Goal: Task Accomplishment & Management: Use online tool/utility

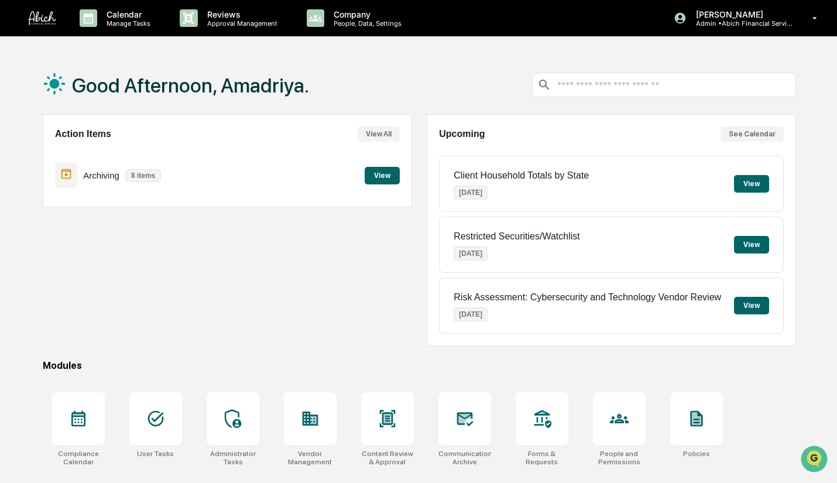
click at [254, 19] on p "Approval Management" at bounding box center [241, 23] width 86 height 8
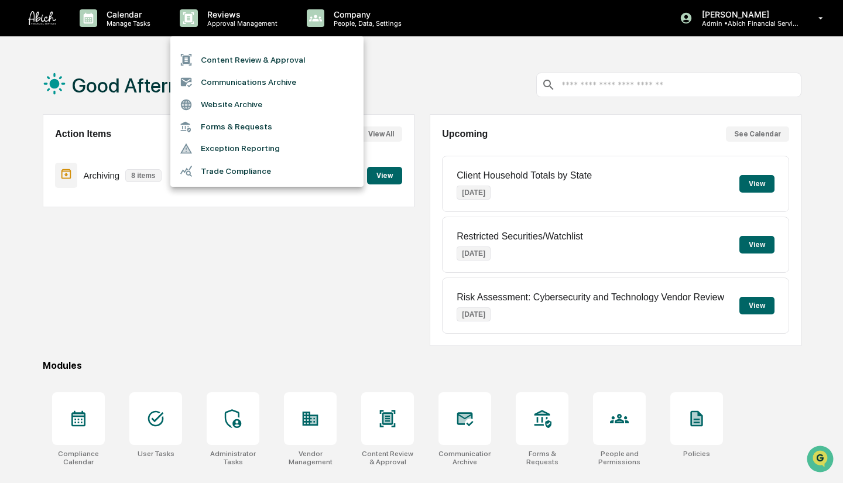
click at [247, 57] on li "Content Review & Approval" at bounding box center [266, 60] width 193 height 22
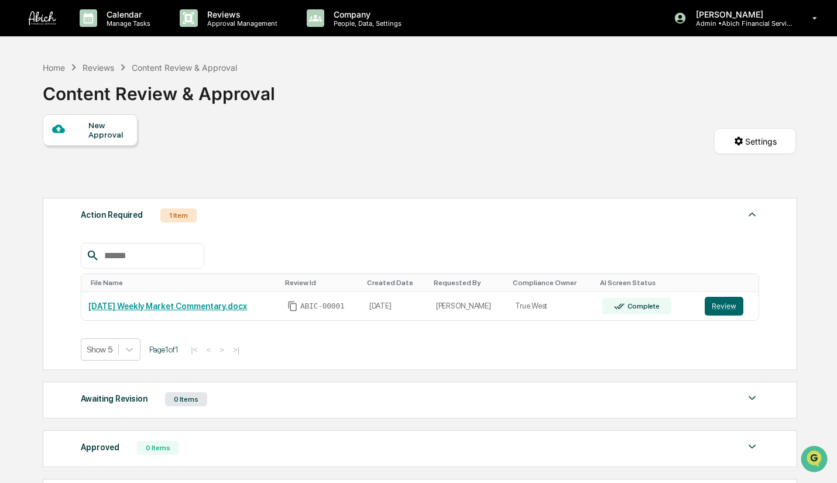
click at [221, 311] on link "[DATE] Weekly Market Commentary.docx" at bounding box center [167, 306] width 159 height 9
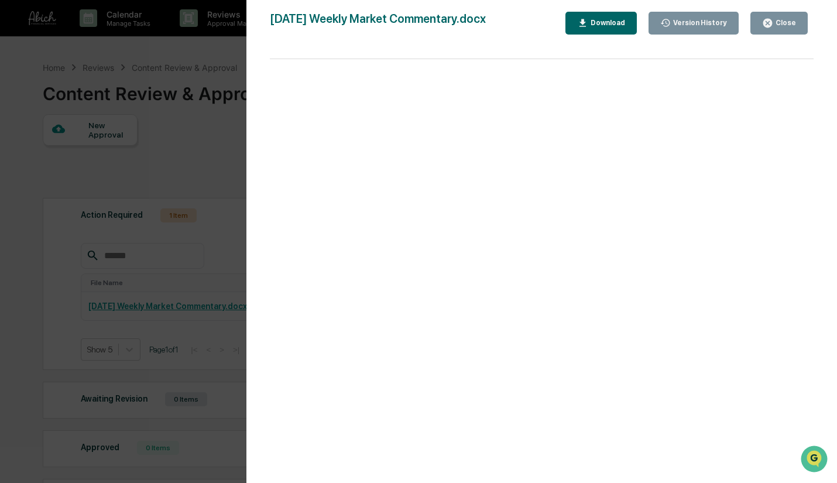
click at [788, 18] on div "Close" at bounding box center [779, 23] width 34 height 11
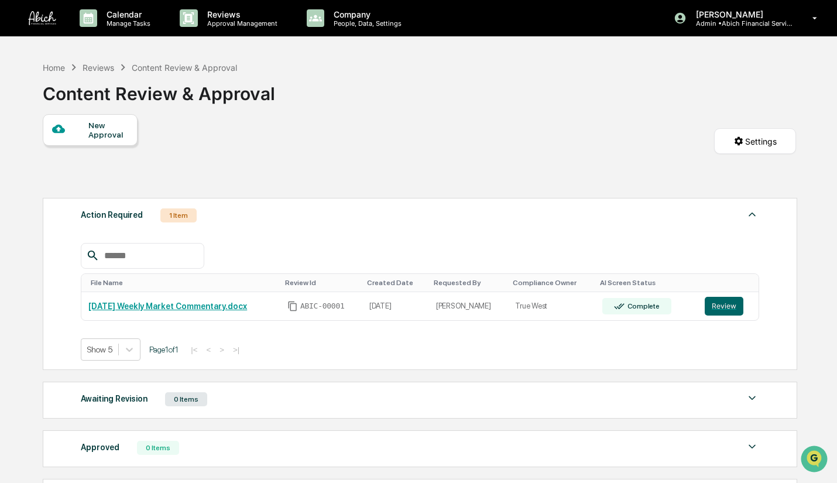
click at [723, 310] on button "Review" at bounding box center [724, 306] width 39 height 19
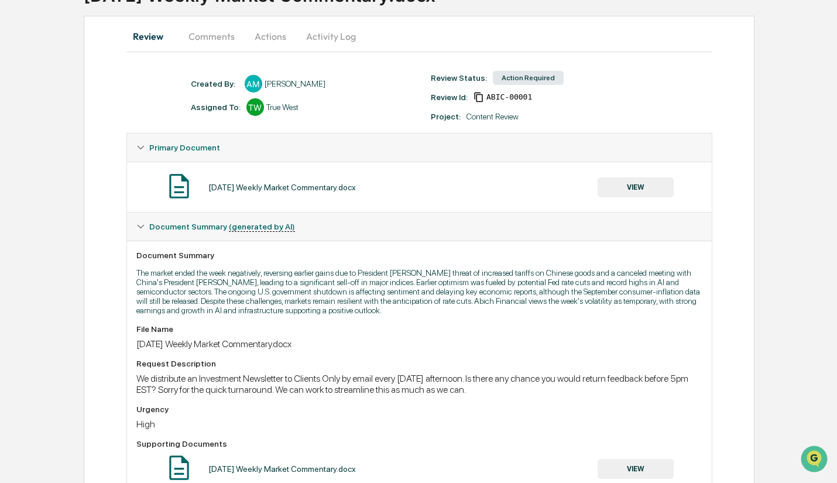
scroll to position [96, 0]
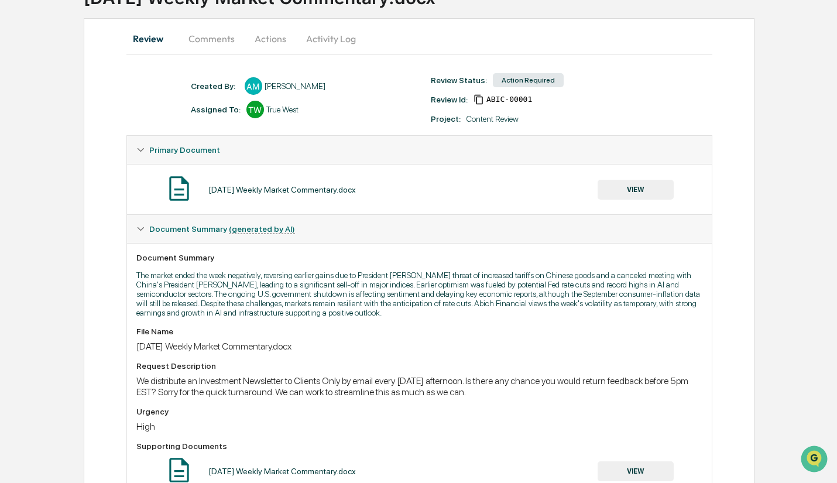
click at [274, 37] on button "Actions" at bounding box center [270, 39] width 53 height 28
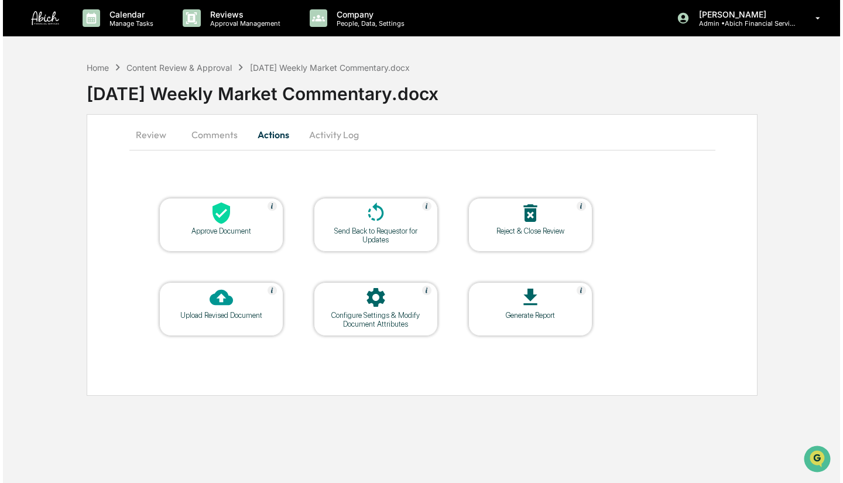
scroll to position [0, 0]
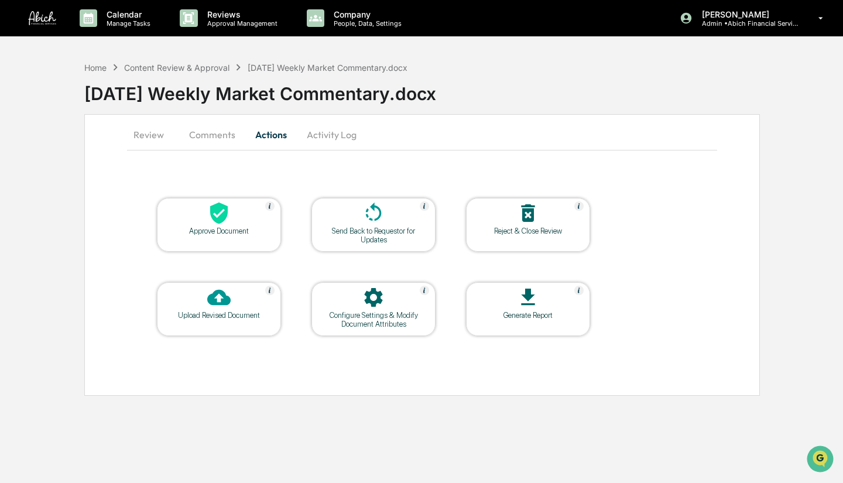
click at [234, 311] on div "Upload Revised Document" at bounding box center [218, 315] width 105 height 9
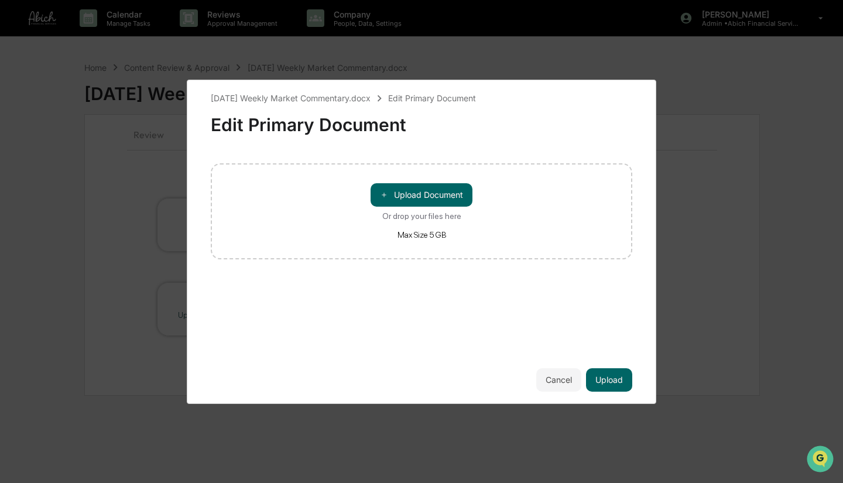
click at [558, 380] on button "Cancel" at bounding box center [558, 379] width 45 height 23
